Goal: Transaction & Acquisition: Book appointment/travel/reservation

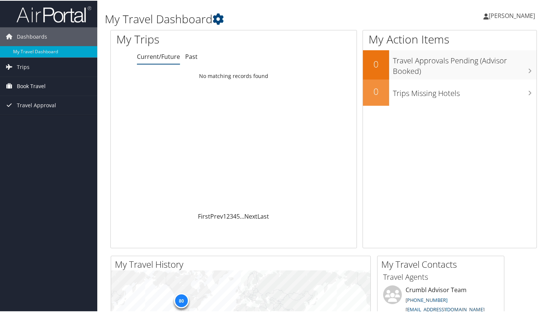
click at [36, 86] on span "Book Travel" at bounding box center [31, 85] width 29 height 19
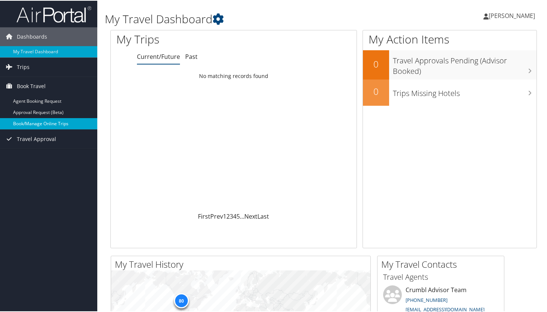
click at [43, 123] on link "Book/Manage Online Trips" at bounding box center [48, 122] width 97 height 11
